Goal: Use online tool/utility: Utilize a website feature to perform a specific function

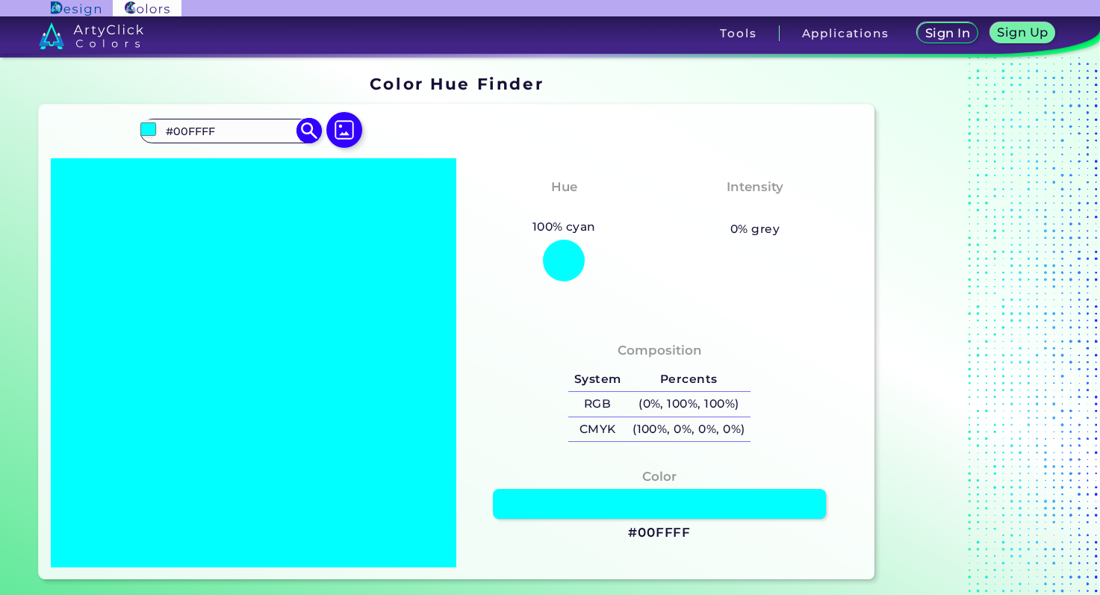
click at [238, 135] on input "#00FFFF" at bounding box center [229, 131] width 139 height 20
type input "#"
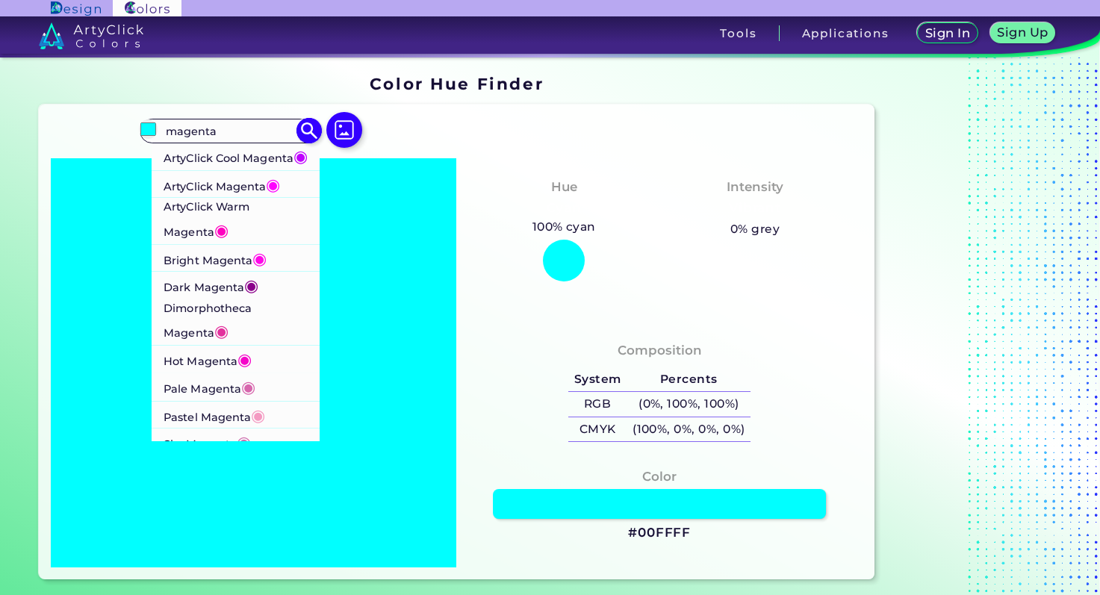
type input "magenta"
click at [256, 267] on span "◉" at bounding box center [259, 257] width 14 height 19
type input "#ff08e8"
type input "#FF08E8"
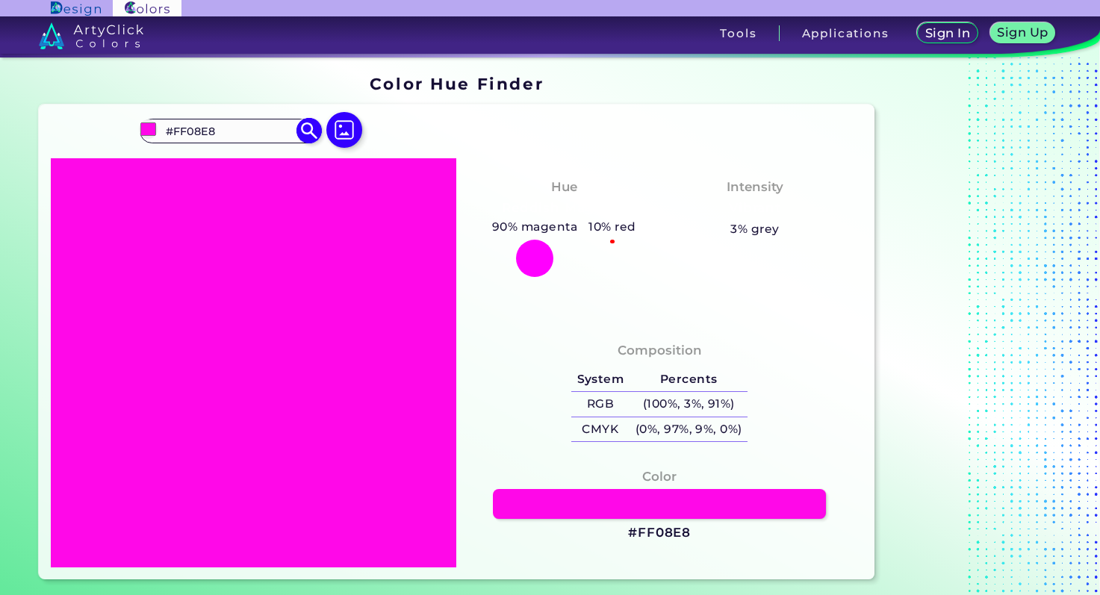
click at [208, 122] on input "#FF08E8" at bounding box center [229, 131] width 139 height 20
click at [212, 125] on input "#FF08E8" at bounding box center [229, 131] width 139 height 20
click at [214, 127] on input "#FF08E8" at bounding box center [229, 131] width 139 height 20
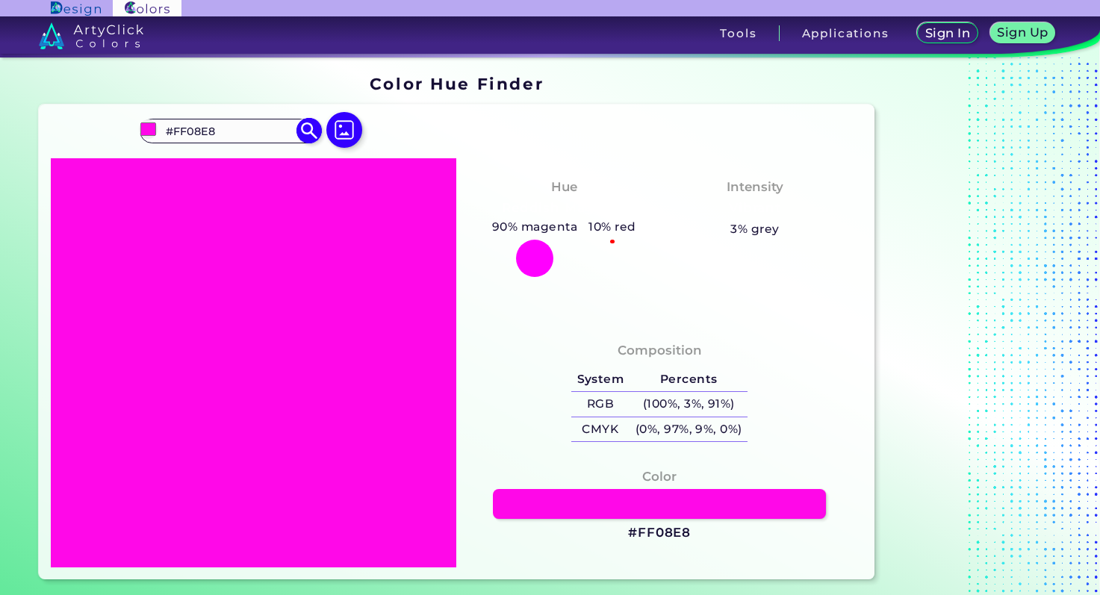
click at [214, 127] on input "#FF08E8" at bounding box center [229, 131] width 139 height 20
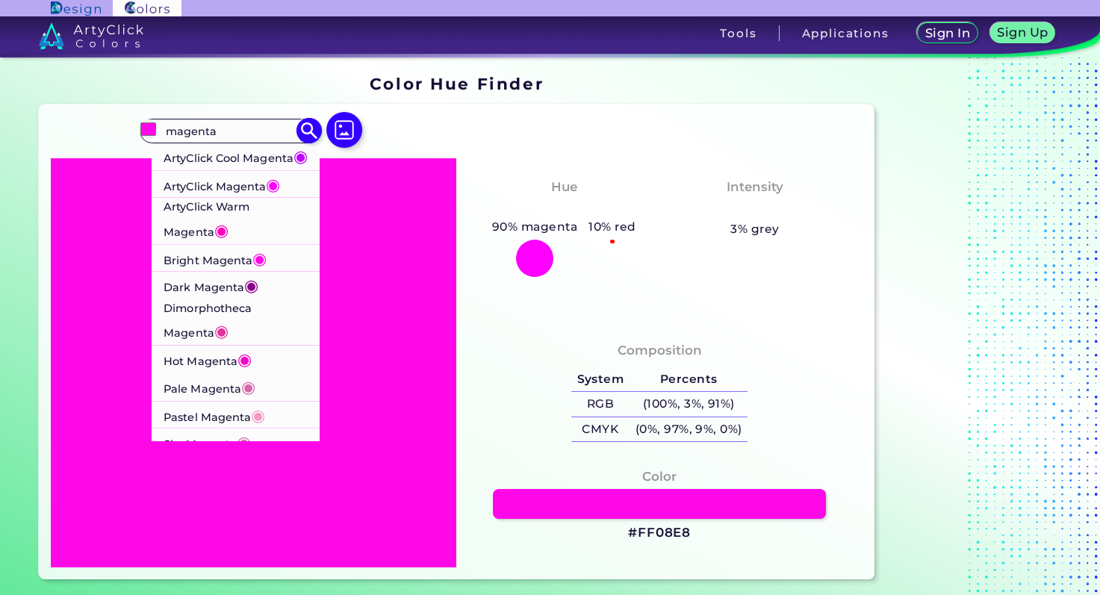
type input "magenta"
click at [252, 228] on p "ArtyClick Warm Magenta ◉" at bounding box center [235, 221] width 145 height 46
type input "#ff00bf"
type input "#FF00BF"
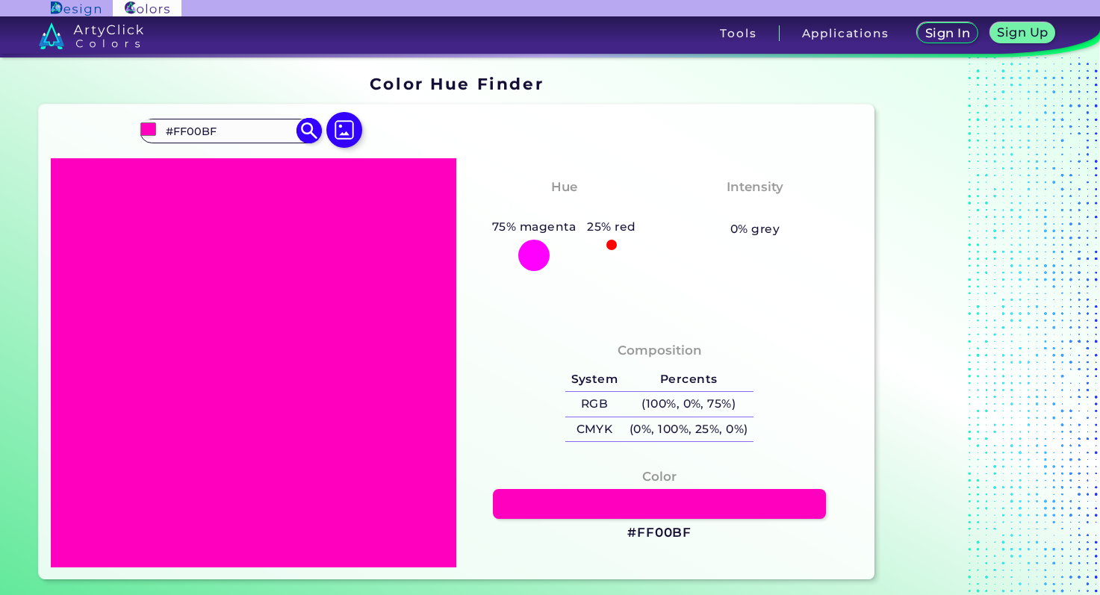
click at [218, 122] on input "#FF00BF" at bounding box center [229, 131] width 139 height 20
click at [202, 135] on input "#FF00BF" at bounding box center [229, 131] width 139 height 20
